Goal: Navigation & Orientation: Find specific page/section

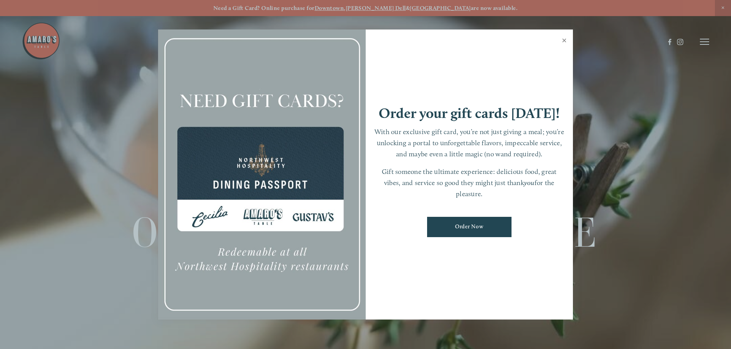
click at [565, 39] on link "Close" at bounding box center [563, 41] width 15 height 21
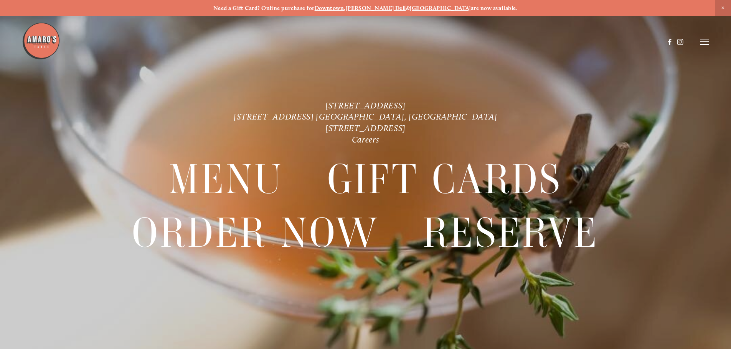
click at [690, 40] on header "Menu Order Now Visit Gallery 0" at bounding box center [365, 42] width 687 height 84
click at [695, 40] on header "Menu Order Now Visit Gallery 0" at bounding box center [365, 42] width 687 height 84
click at [698, 41] on header "Menu Order Now Visit Gallery 0" at bounding box center [365, 42] width 687 height 84
click at [702, 42] on line at bounding box center [704, 42] width 9 height 0
click at [540, 44] on span "Menu" at bounding box center [543, 41] width 16 height 7
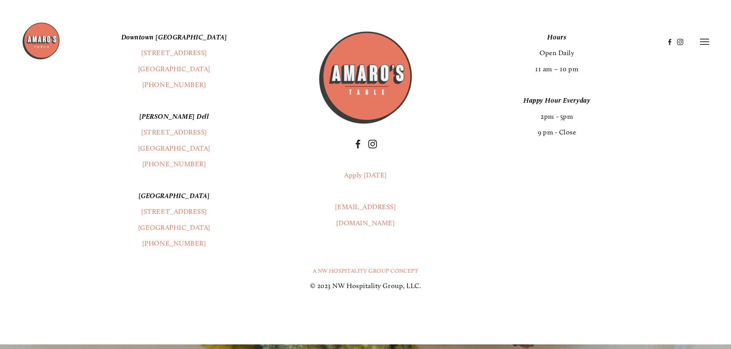
scroll to position [1477, 0]
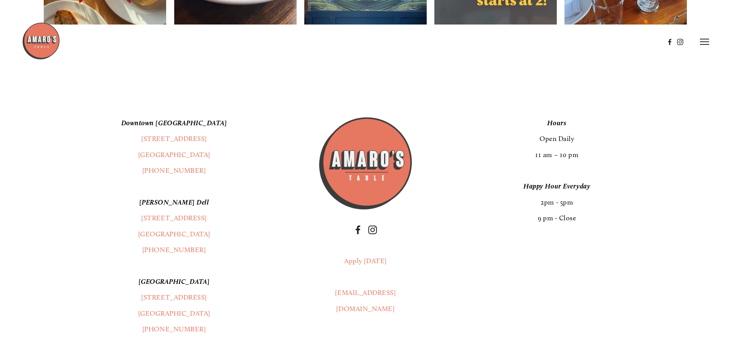
click at [700, 41] on icon at bounding box center [704, 41] width 9 height 7
click at [668, 42] on span "Careers" at bounding box center [674, 41] width 20 height 7
